Goal: Transaction & Acquisition: Purchase product/service

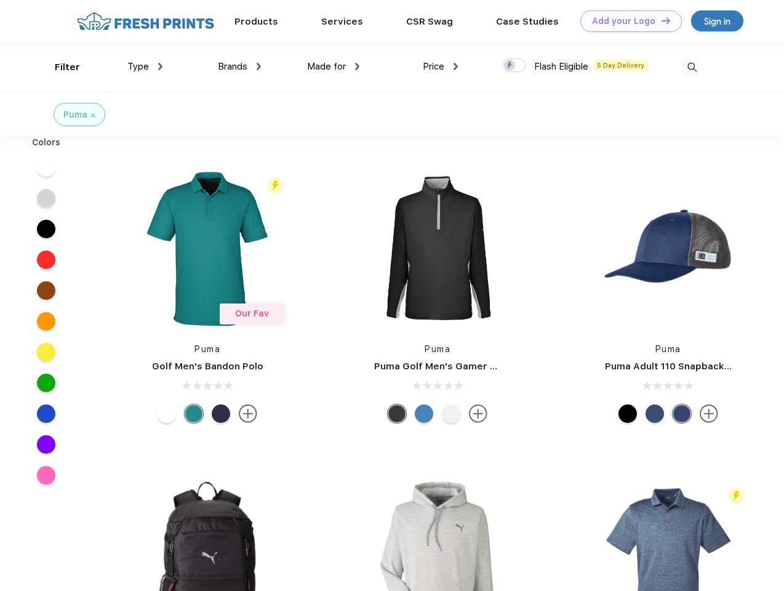
click at [627, 21] on link "Add your Logo Design Tool" at bounding box center [632, 21] width 102 height 22
click at [0, 0] on div "Design Tool" at bounding box center [0, 0] width 0 height 0
click at [661, 20] on link "Add your Logo Design Tool" at bounding box center [632, 21] width 102 height 22
click at [59, 67] on div "Filter" at bounding box center [67, 67] width 25 height 14
click at [145, 66] on span "Type" at bounding box center [138, 66] width 22 height 11
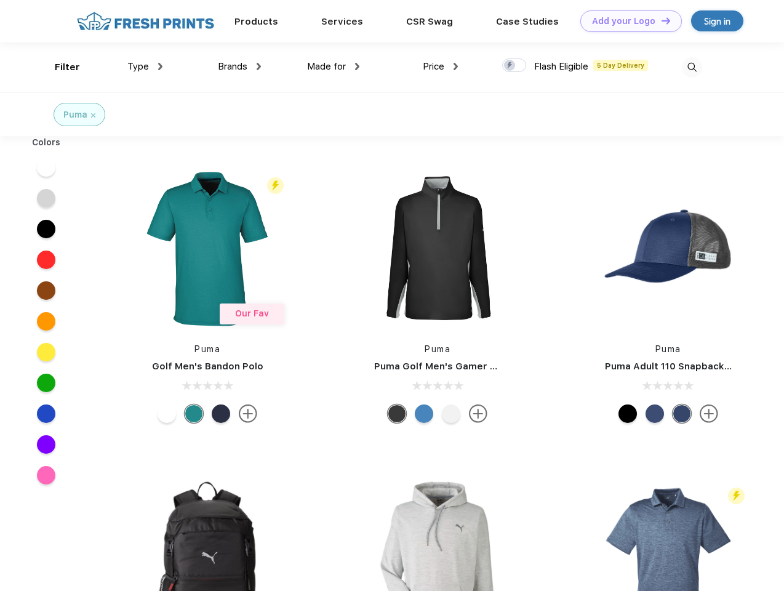
click at [240, 66] on span "Brands" at bounding box center [233, 66] width 30 height 11
click at [334, 66] on span "Made for" at bounding box center [326, 66] width 39 height 11
click at [441, 66] on span "Price" at bounding box center [434, 66] width 22 height 11
click at [515, 66] on div at bounding box center [514, 65] width 24 height 14
click at [510, 66] on input "checkbox" at bounding box center [506, 62] width 8 height 8
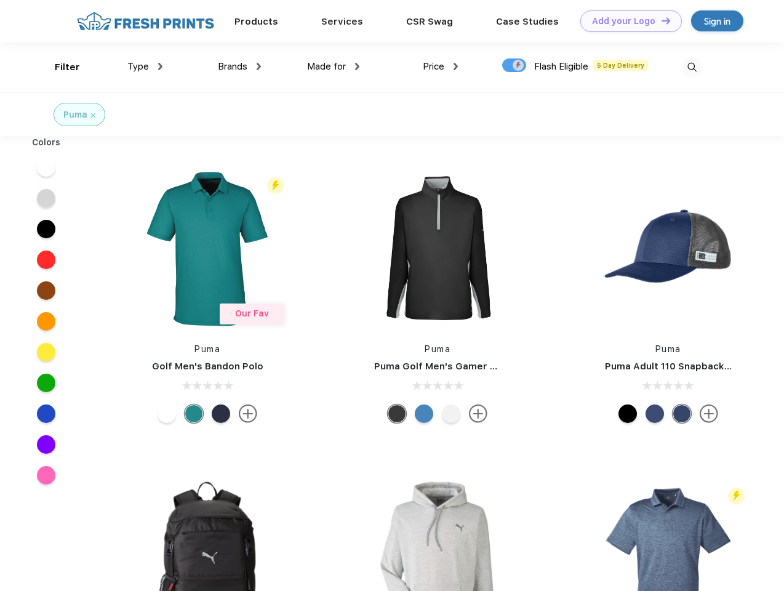
click at [692, 67] on img at bounding box center [692, 67] width 20 height 20
